Goal: Transaction & Acquisition: Obtain resource

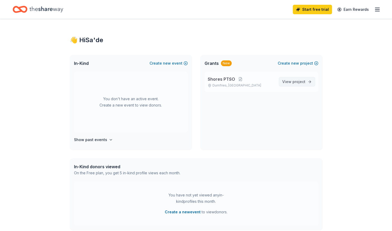
click at [288, 80] on span "View project" at bounding box center [293, 81] width 23 height 6
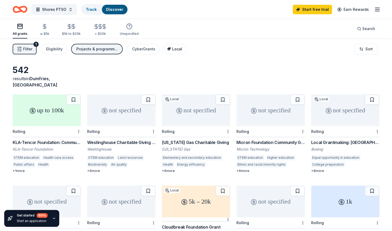
click at [177, 46] on div "Local" at bounding box center [175, 49] width 13 height 6
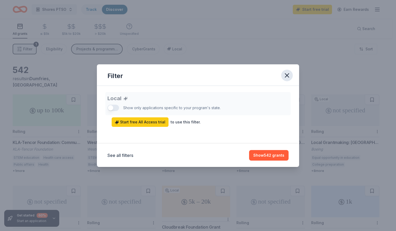
click at [289, 73] on icon "button" at bounding box center [286, 75] width 7 height 7
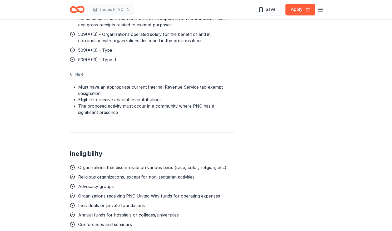
scroll to position [606, 0]
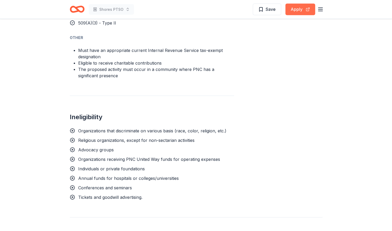
click at [299, 10] on button "Apply" at bounding box center [301, 10] width 30 height 12
